Goal: Task Accomplishment & Management: Complete application form

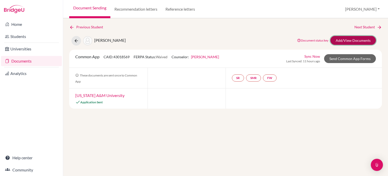
click at [352, 41] on link "Add/View Documents" at bounding box center [354, 40] width 46 height 9
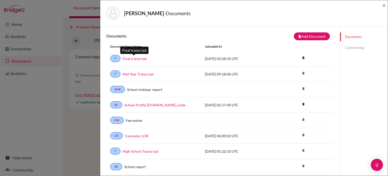
click at [139, 58] on link "Final transcript" at bounding box center [135, 58] width 24 height 5
click at [384, 4] on span "×" at bounding box center [385, 5] width 4 height 7
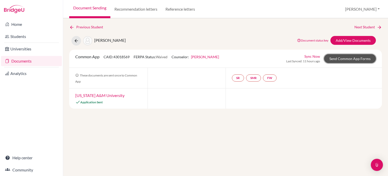
click at [362, 58] on link "Send Common App Forms" at bounding box center [350, 58] width 52 height 9
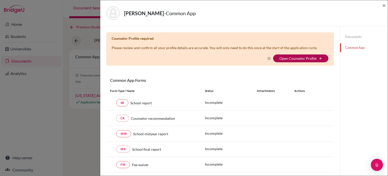
click at [312, 59] on link "Open Counselor Profile" at bounding box center [298, 58] width 37 height 4
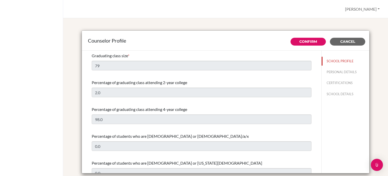
select select "0"
select select "332534"
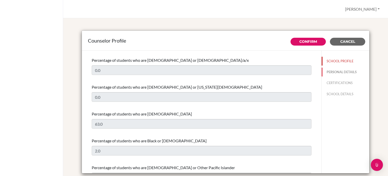
click at [334, 73] on button "PERSONAL DETAILS" at bounding box center [346, 72] width 48 height 9
type input "[PERSON_NAME]"
type input "High School Counselor"
type input "60.162016840"
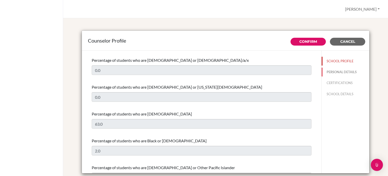
type input "[EMAIL_ADDRESS][DOMAIN_NAME]"
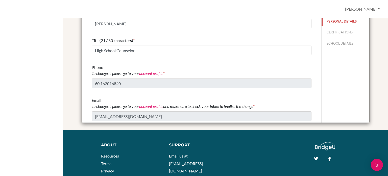
scroll to position [0, 0]
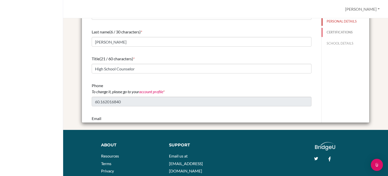
click at [332, 36] on button "CERTIFICATIONS" at bounding box center [346, 32] width 48 height 9
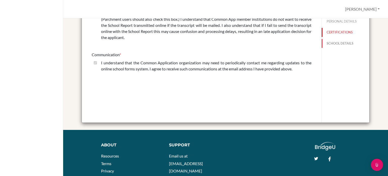
click at [339, 42] on button "SCHOOL DETAILS" at bounding box center [346, 43] width 48 height 9
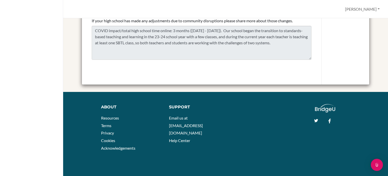
scroll to position [13, 0]
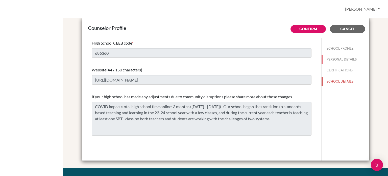
click at [343, 59] on button "PERSONAL DETAILS" at bounding box center [346, 59] width 48 height 9
type input "Paul"
type input "Dobson"
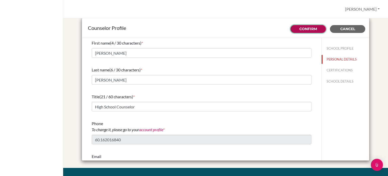
click at [316, 30] on button "Confirm" at bounding box center [308, 29] width 35 height 8
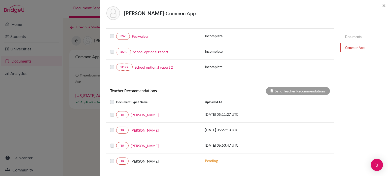
scroll to position [25, 0]
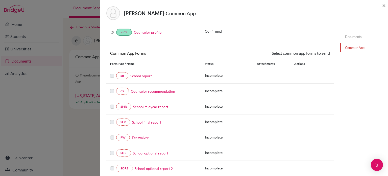
click at [151, 32] on link "Counselor profile" at bounding box center [148, 32] width 28 height 4
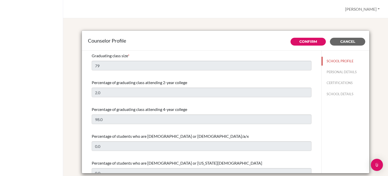
select select "0"
select select "332534"
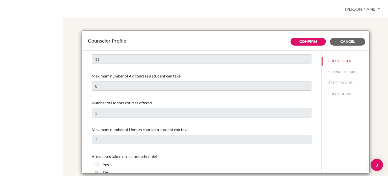
scroll to position [481, 0]
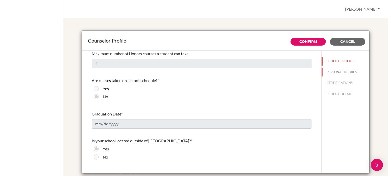
click at [336, 74] on button "PERSONAL DETAILS" at bounding box center [346, 72] width 48 height 9
type input "Paul"
type input "Dobson"
type input "High School Counselor"
type input "60.162016840"
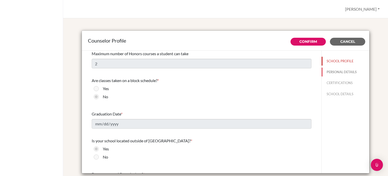
type input "pdobson@dalat.org"
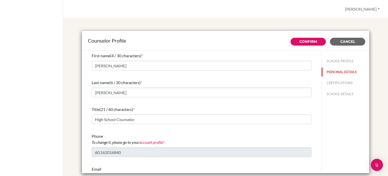
scroll to position [18, 0]
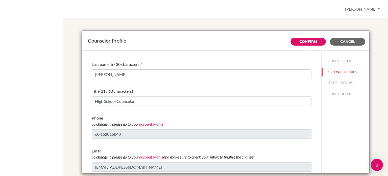
click at [145, 122] on link "account profile" at bounding box center [151, 123] width 24 height 5
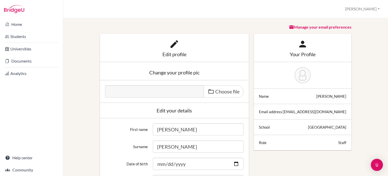
scroll to position [51, 0]
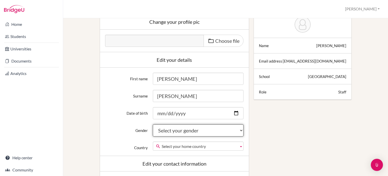
click at [200, 133] on select "Select your gender [DEMOGRAPHIC_DATA] [DEMOGRAPHIC_DATA] Neither" at bounding box center [198, 130] width 91 height 12
select select "[DEMOGRAPHIC_DATA]"
click at [153, 124] on select "Select your gender [DEMOGRAPHIC_DATA] [DEMOGRAPHIC_DATA] Neither" at bounding box center [198, 130] width 91 height 12
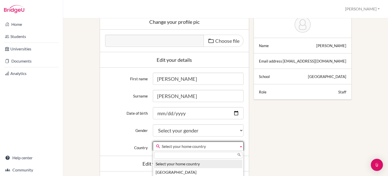
click at [178, 146] on span "Select your home country" at bounding box center [199, 146] width 75 height 9
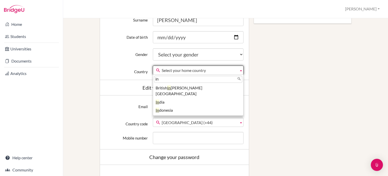
type input "i"
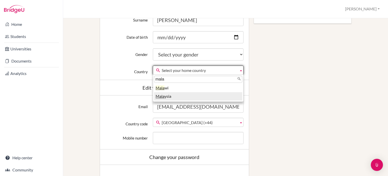
type input "mala"
click at [161, 97] on em "Mala" at bounding box center [160, 96] width 9 height 5
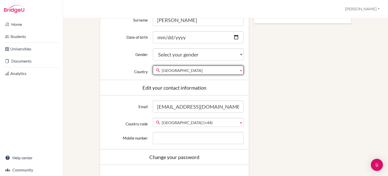
scroll to position [1872, 0]
click at [189, 123] on span "United Kingdom (+44)" at bounding box center [199, 122] width 75 height 9
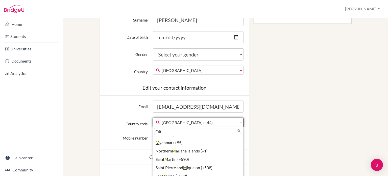
scroll to position [0, 0]
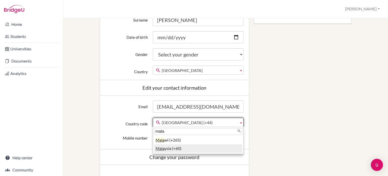
type input "mala"
click at [187, 148] on li "Mala ysia (+60)" at bounding box center [198, 148] width 88 height 8
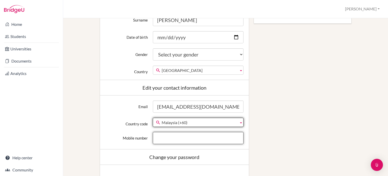
click at [169, 138] on input "Mobile number" at bounding box center [198, 138] width 91 height 12
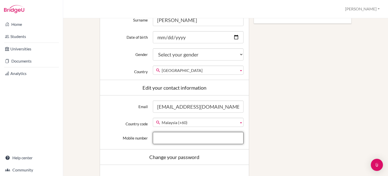
type input "1118660690"
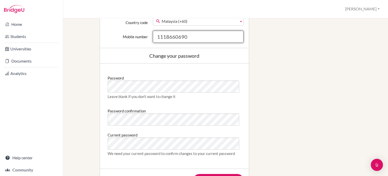
scroll to position [303, 0]
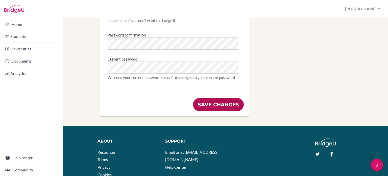
click at [212, 103] on input "Save changes" at bounding box center [218, 104] width 51 height 13
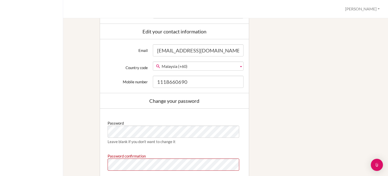
scroll to position [253, 0]
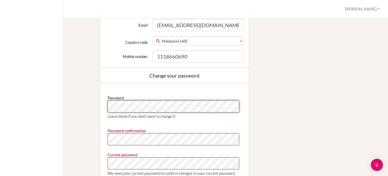
click at [103, 109] on div "Password Leave blank if you don’t want to change it Password confirmation Curre…" at bounding box center [174, 135] width 149 height 105
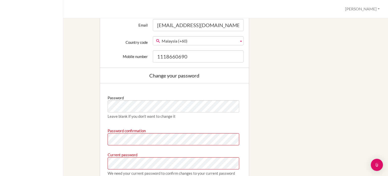
click at [271, 112] on div "Edit profile We couldn't register you: Password confirmation doesn't match Pass…" at bounding box center [226, 9] width 308 height 425
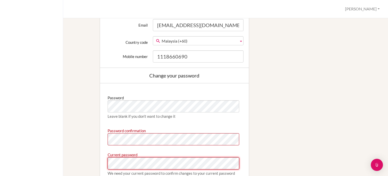
scroll to position [303, 0]
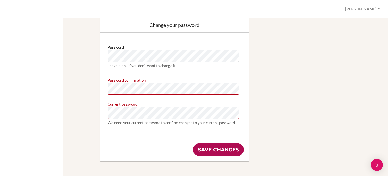
click at [222, 151] on input "Save changes" at bounding box center [218, 149] width 51 height 13
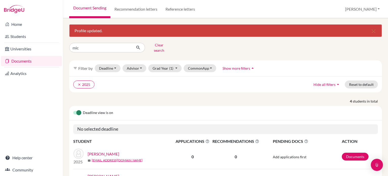
scroll to position [76, 0]
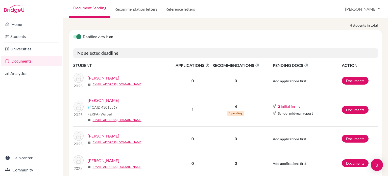
click at [102, 97] on link "[PERSON_NAME]" at bounding box center [104, 100] width 32 height 6
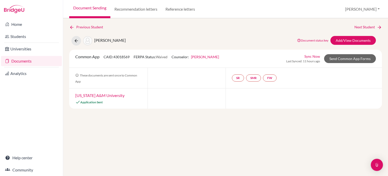
click at [103, 95] on link "[US_STATE] A&M University" at bounding box center [99, 95] width 49 height 5
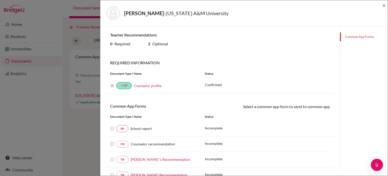
click at [142, 86] on link "Counselor profile" at bounding box center [148, 85] width 28 height 4
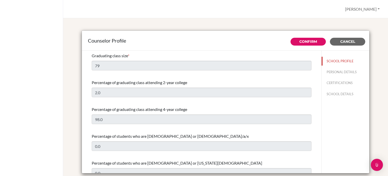
select select "0"
select select "332534"
click at [336, 72] on button "PERSONAL DETAILS" at bounding box center [346, 72] width 48 height 9
type input "Paul"
type input "Dobson"
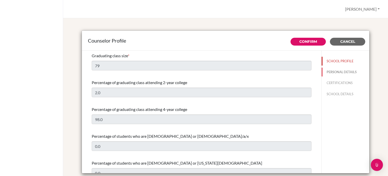
type input "High School Counselor"
type input "60.162016840"
type input "[EMAIL_ADDRESS][DOMAIN_NAME]"
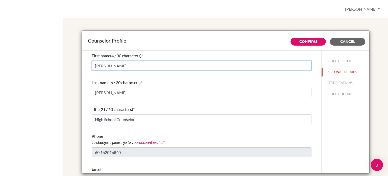
drag, startPoint x: 150, startPoint y: 67, endPoint x: 81, endPoint y: 68, distance: 68.6
click at [82, 68] on div "First name (4 / 30 characters) * Paul Last name (6 / 30 characters) * Dobson Ti…" at bounding box center [202, 112] width 240 height 123
type input "[PERSON_NAME]"
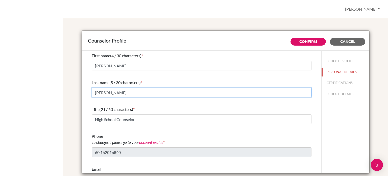
scroll to position [18, 0]
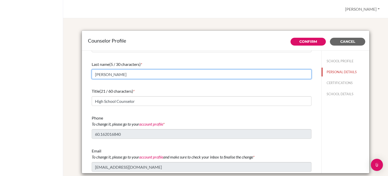
type input "[PERSON_NAME]"
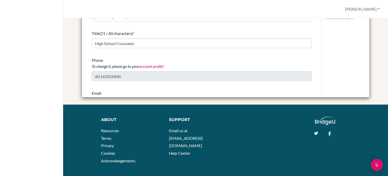
scroll to position [0, 0]
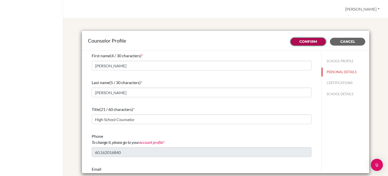
click at [313, 45] on button "Confirm" at bounding box center [308, 42] width 35 height 8
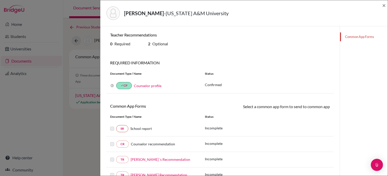
click at [156, 86] on link "Counselor profile" at bounding box center [148, 85] width 28 height 4
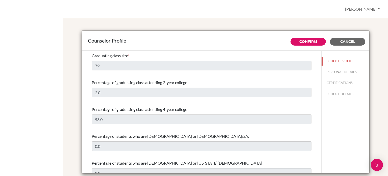
select select "0"
select select "332534"
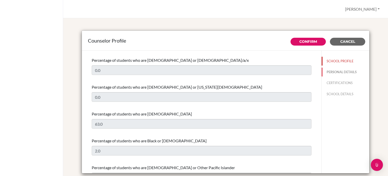
click at [337, 75] on button "PERSONAL DETAILS" at bounding box center [346, 72] width 48 height 9
type input "[PERSON_NAME]"
type input "High School Counselor"
type input "60.162016840"
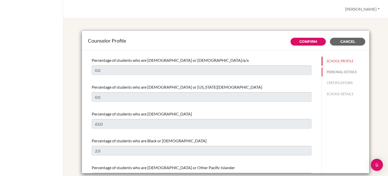
type input "pdobson@dalat.org"
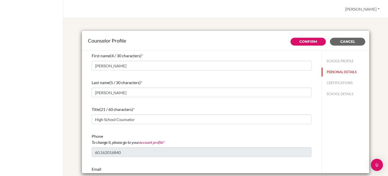
scroll to position [18, 0]
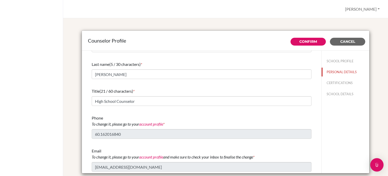
click at [373, 164] on div "Open Intercom Messenger" at bounding box center [377, 164] width 13 height 13
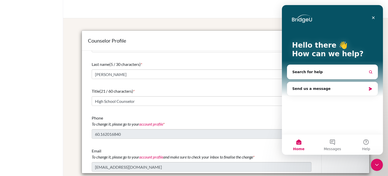
scroll to position [0, 0]
click at [374, 18] on icon "Close" at bounding box center [374, 17] width 3 height 3
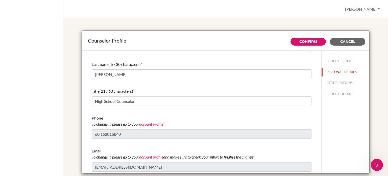
click at [161, 124] on link "account profile" at bounding box center [151, 123] width 24 height 5
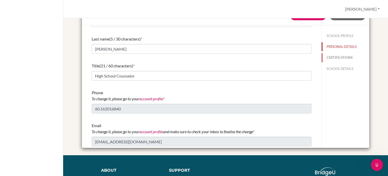
click at [338, 57] on button "CERTIFICATIONS" at bounding box center [346, 57] width 48 height 9
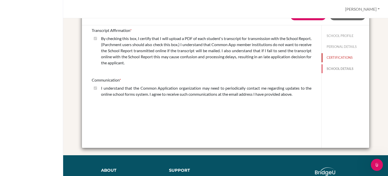
click at [329, 70] on button "SCHOOL DETAILS" at bounding box center [346, 68] width 48 height 9
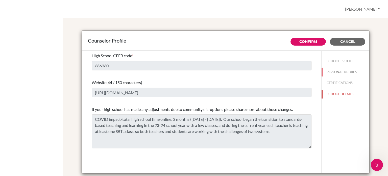
click at [346, 71] on button "PERSONAL DETAILS" at bounding box center [346, 72] width 48 height 9
type input "[PERSON_NAME]"
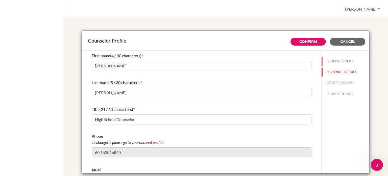
click at [345, 62] on button "SCHOOL PROFILE" at bounding box center [346, 61] width 48 height 9
type input "79"
type input "2.0"
type input "0.0"
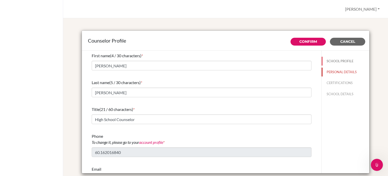
type input "98.0"
select select "0"
select select "332534"
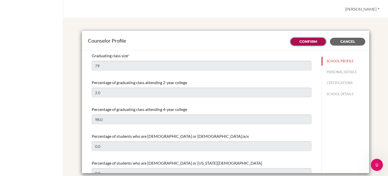
click at [300, 41] on link "Confirm" at bounding box center [309, 41] width 18 height 5
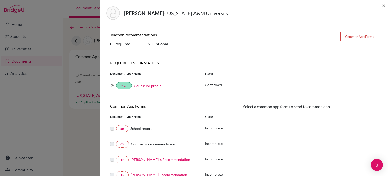
click at [143, 86] on link "Counselor profile" at bounding box center [148, 85] width 28 height 4
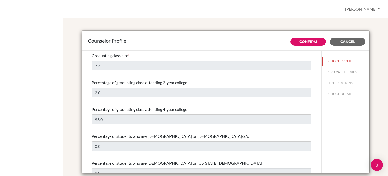
select select "0"
select select "332534"
click at [340, 75] on button "PERSONAL DETAILS" at bounding box center [346, 72] width 48 height 9
type input "[PERSON_NAME]"
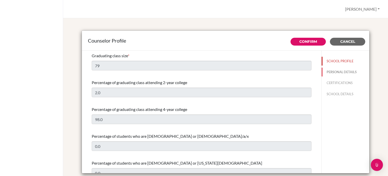
type input "High School Counselor"
type input "60.162016840"
type input "pdobson@dalat.org"
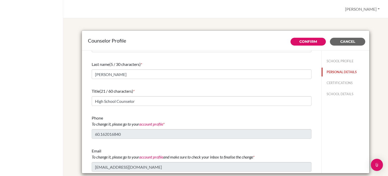
scroll to position [51, 0]
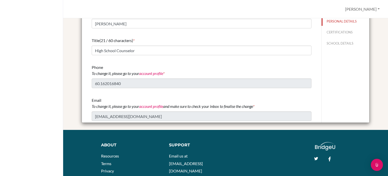
click at [150, 92] on div "First name (4 / 30 characters) * Anne Last name (5 / 30 characters) * Jones Tit…" at bounding box center [202, 52] width 220 height 141
click at [156, 74] on link "account profile" at bounding box center [151, 73] width 24 height 5
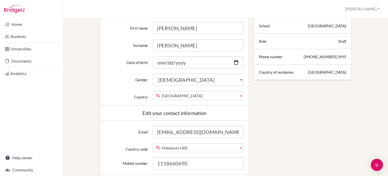
scroll to position [1061, 0]
click at [224, 94] on span "[GEOGRAPHIC_DATA]" at bounding box center [199, 95] width 75 height 9
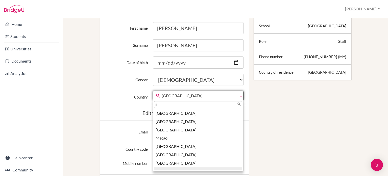
scroll to position [0, 0]
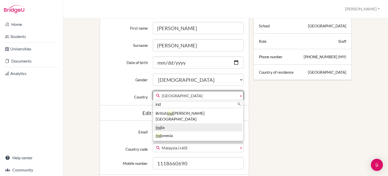
type input "ind"
click at [180, 123] on li "Ind ia" at bounding box center [198, 127] width 88 height 8
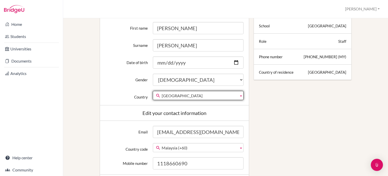
click at [311, 125] on div "Edit profile Change your profile pic Choose file Edit your details First name A…" at bounding box center [226, 131] width 308 height 396
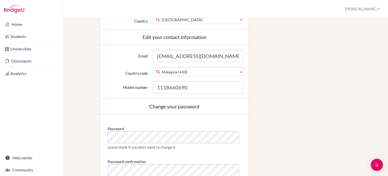
scroll to position [253, 0]
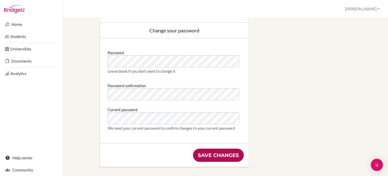
click at [215, 157] on input "Save changes" at bounding box center [218, 154] width 51 height 13
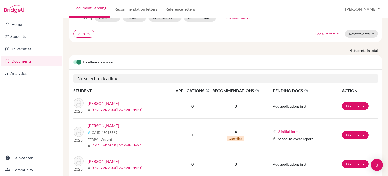
scroll to position [76, 0]
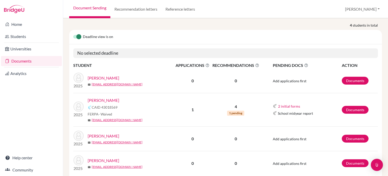
click at [97, 97] on link "Parsley, Michaela" at bounding box center [104, 100] width 32 height 6
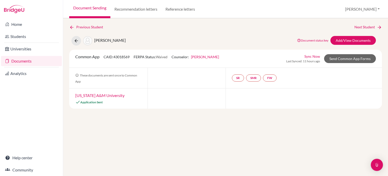
click at [109, 94] on link "[US_STATE] A&M University" at bounding box center [99, 95] width 49 height 5
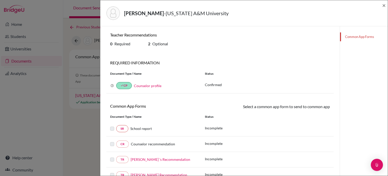
click at [153, 87] on link "Counselor profile" at bounding box center [148, 85] width 28 height 4
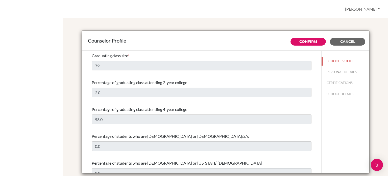
select select "0"
select select "332534"
click at [338, 71] on button "PERSONAL DETAILS" at bounding box center [346, 72] width 48 height 9
type input "[PERSON_NAME]"
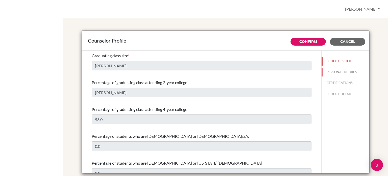
type input "High School Counselor"
type input "60.162016840"
type input "[EMAIL_ADDRESS][DOMAIN_NAME]"
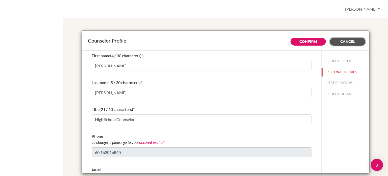
click at [348, 43] on span "Cancel" at bounding box center [348, 41] width 15 height 5
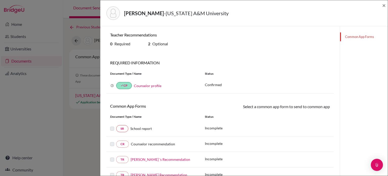
click at [145, 159] on link "[PERSON_NAME] ’s Recommendation" at bounding box center [161, 159] width 60 height 4
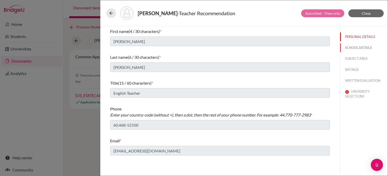
click at [367, 49] on button "SCHOOL DETAILS" at bounding box center [364, 47] width 48 height 9
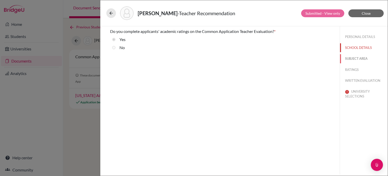
click at [369, 58] on button "SUBJECT AREA" at bounding box center [364, 58] width 48 height 9
select select "1"
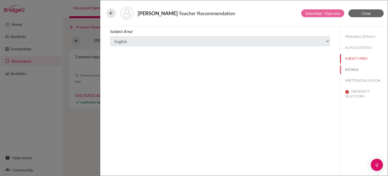
click at [363, 65] on button "RATINGS" at bounding box center [364, 69] width 48 height 9
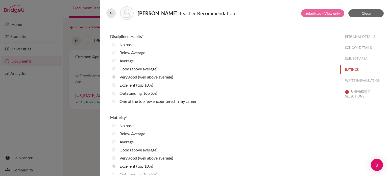
scroll to position [506, 0]
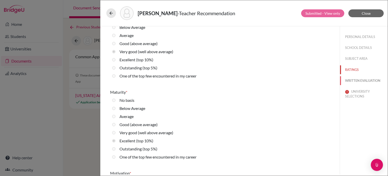
click at [369, 81] on button "WRITTEN EVALUATION" at bounding box center [364, 80] width 48 height 9
radio Average "true"
radio average\) "true"
radio average\) "false"
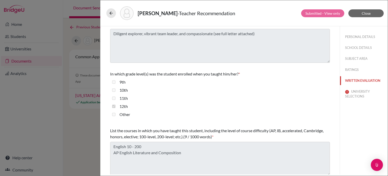
scroll to position [144, 0]
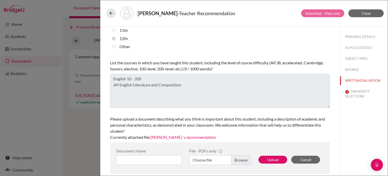
click at [190, 138] on link "[PERSON_NAME] 's recommendation" at bounding box center [183, 137] width 66 height 5
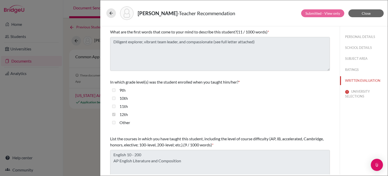
scroll to position [0, 0]
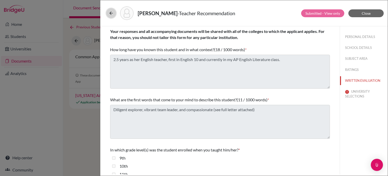
click at [107, 14] on button at bounding box center [111, 13] width 10 height 10
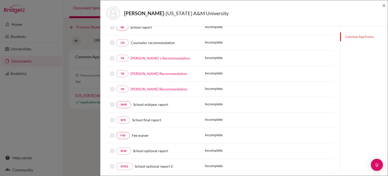
scroll to position [116, 0]
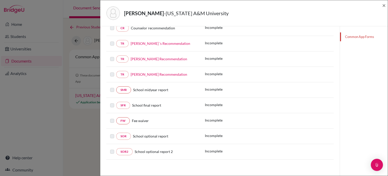
click at [156, 59] on link "[PERSON_NAME] Recommendation" at bounding box center [159, 59] width 57 height 4
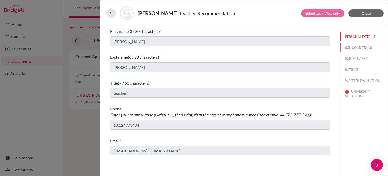
click at [352, 50] on button "SCHOOL DETAILS" at bounding box center [364, 47] width 48 height 9
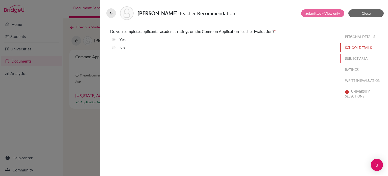
click at [352, 58] on button "SUBJECT AREA" at bounding box center [364, 58] width 48 height 9
select select "5"
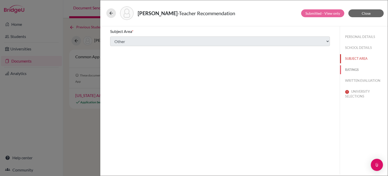
click at [354, 69] on button "RATINGS" at bounding box center [364, 69] width 48 height 9
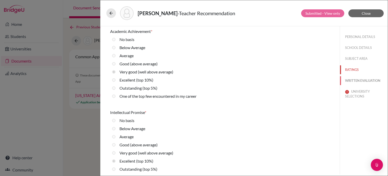
click at [354, 82] on button "WRITTEN EVALUATION" at bounding box center [364, 80] width 48 height 9
radio average\) "true"
radio average\) "false"
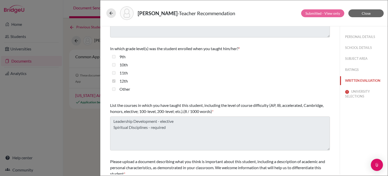
scroll to position [144, 0]
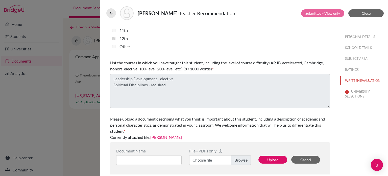
click at [159, 136] on link "[PERSON_NAME]" at bounding box center [166, 137] width 32 height 5
